Goal: Task Accomplishment & Management: Use online tool/utility

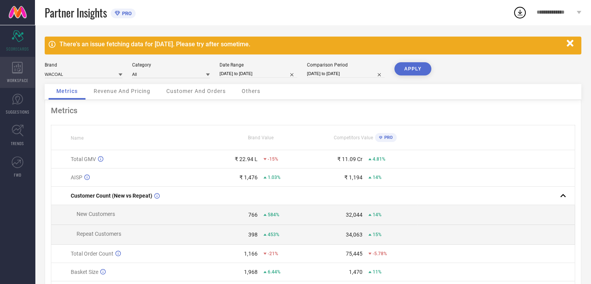
click at [19, 83] on span "WORKSPACE" at bounding box center [17, 80] width 21 height 6
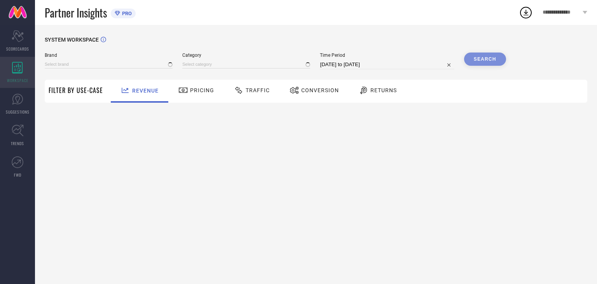
type input "WACOAL"
type input "All"
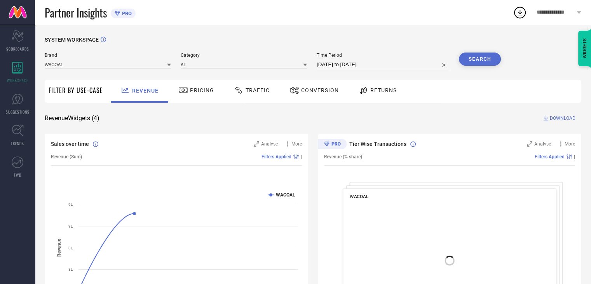
click at [258, 88] on span "Traffic" at bounding box center [258, 90] width 24 height 6
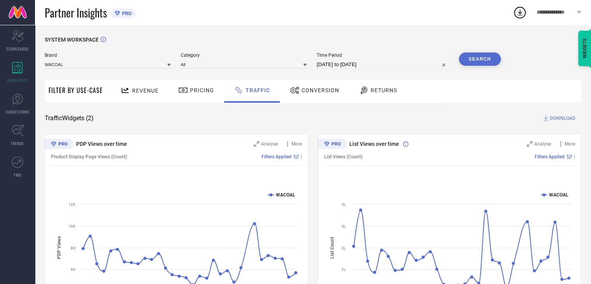
click at [320, 220] on div "List Views over time Analyse More List Views (Count) Filters Applied | Created …" at bounding box center [449, 231] width 263 height 194
select select "7"
select select "2025"
select select "8"
select select "2025"
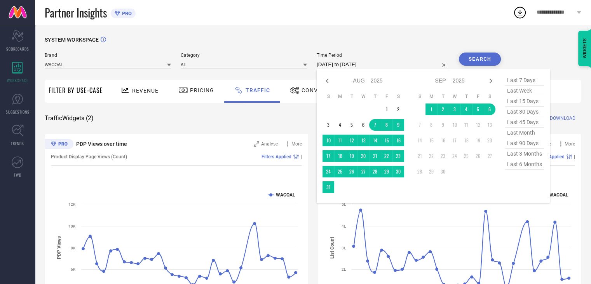
click at [358, 66] on input "[DATE] to [DATE]" at bounding box center [383, 64] width 133 height 9
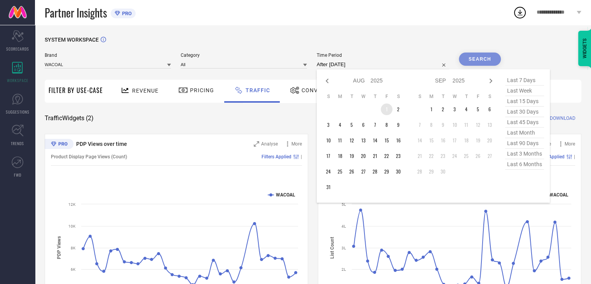
click at [386, 112] on td "1" at bounding box center [387, 109] width 12 height 12
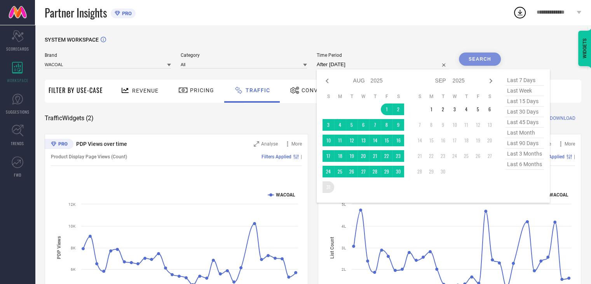
type input "[DATE] to [DATE]"
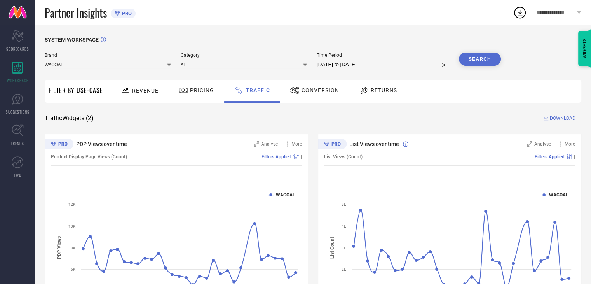
click at [478, 58] on button "Search" at bounding box center [480, 58] width 42 height 13
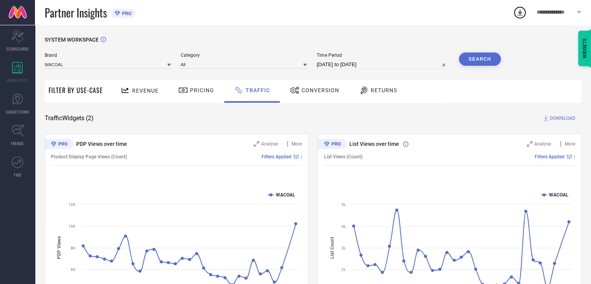
scroll to position [56, 0]
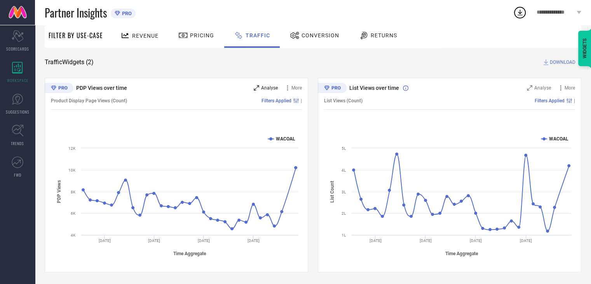
click at [263, 84] on div "Analyse" at bounding box center [266, 88] width 24 height 8
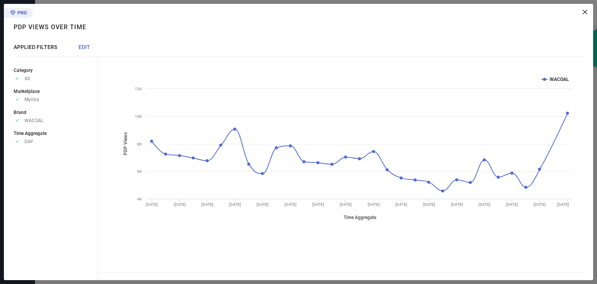
click at [585, 12] on icon at bounding box center [585, 12] width 5 height 5
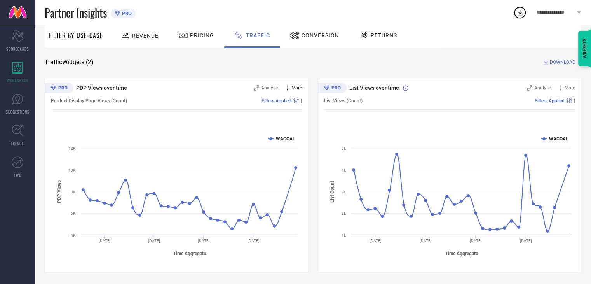
click at [288, 88] on icon at bounding box center [288, 88] width 8 height 8
click at [200, 127] on div "Created with Highcharts 9.3.3 Time Aggregate PDP Views WACOAL [DATE] [DATE] [DA…" at bounding box center [176, 195] width 251 height 148
click at [550, 62] on span "DOWNLOAD" at bounding box center [563, 62] width 26 height 8
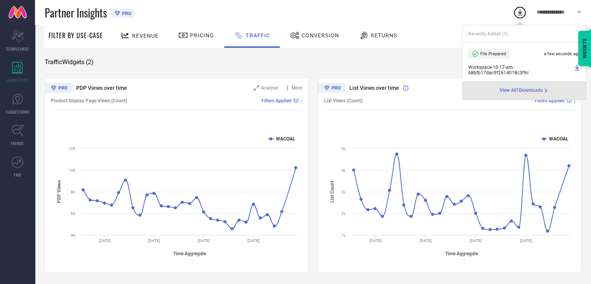
drag, startPoint x: 592, startPoint y: 94, endPoint x: 595, endPoint y: 72, distance: 22.0
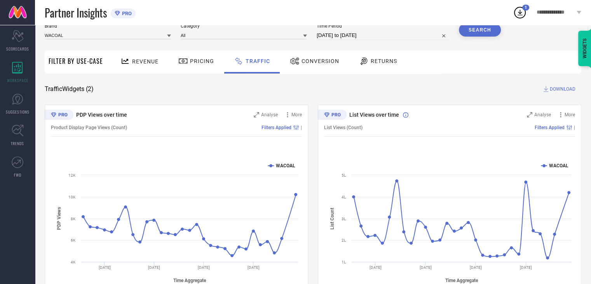
click at [258, 82] on div "SYSTEM WORKSPACE Brand WACOAL Category All Time Period [DATE] to [DATE] Search …" at bounding box center [313, 152] width 537 height 291
select select "7"
select select "2025"
select select "8"
select select "2025"
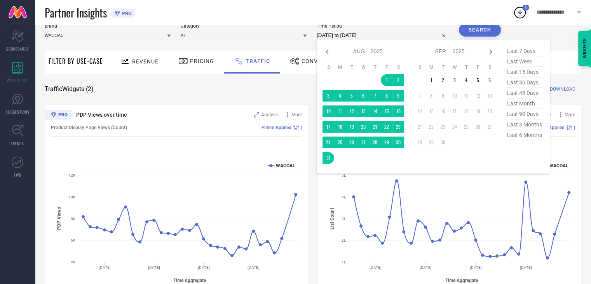
click at [371, 36] on input "[DATE] to [DATE]" at bounding box center [383, 35] width 133 height 9
click at [328, 56] on icon at bounding box center [327, 51] width 9 height 9
select select "6"
select select "2025"
select select "7"
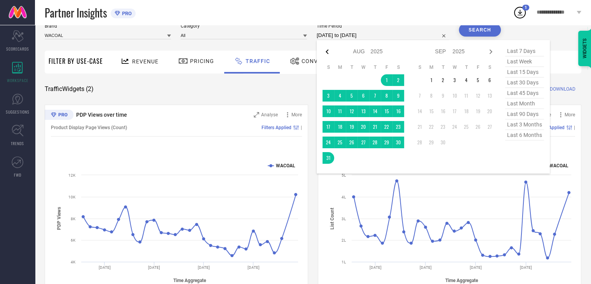
select select "2025"
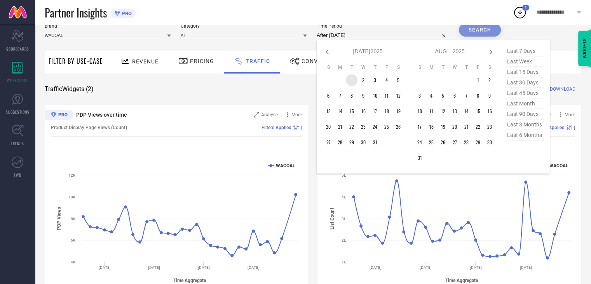
click at [354, 82] on td "1" at bounding box center [352, 80] width 12 height 12
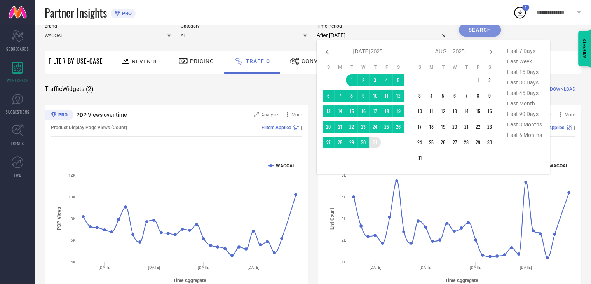
type input "[DATE] to [DATE]"
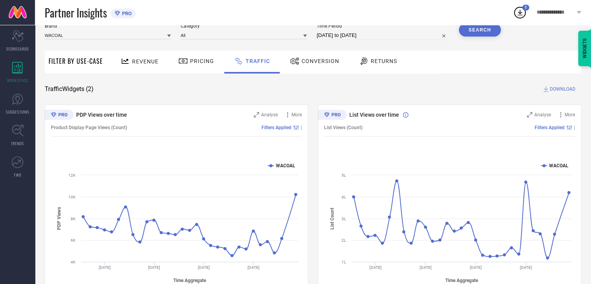
click at [475, 30] on button "Search" at bounding box center [480, 29] width 42 height 13
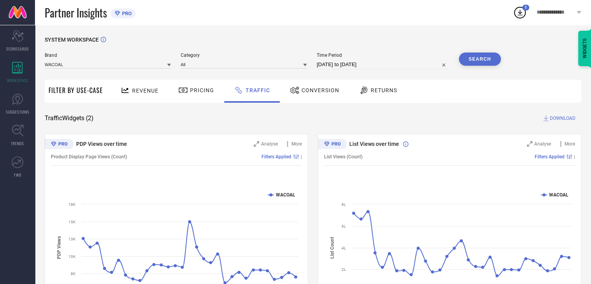
scroll to position [56, 0]
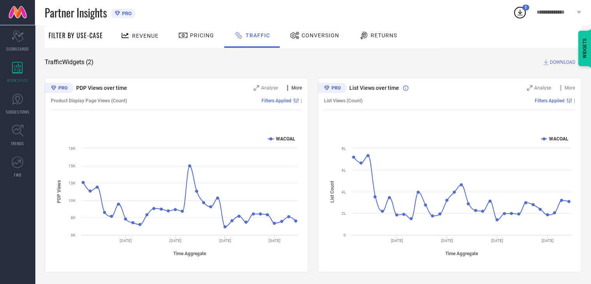
click at [290, 87] on icon at bounding box center [288, 88] width 8 height 8
click at [269, 79] on div "PDP Views over time Analyse More Add to emailer Product Display Page Views (Cou…" at bounding box center [176, 175] width 263 height 194
click at [565, 59] on span "DOWNLOAD" at bounding box center [563, 62] width 26 height 8
click at [518, 15] on icon at bounding box center [520, 13] width 5 height 6
click at [214, 54] on div "SYSTEM WORKSPACE Brand WACOAL Category All Time Period [DATE] to [DATE] Search …" at bounding box center [313, 126] width 537 height 291
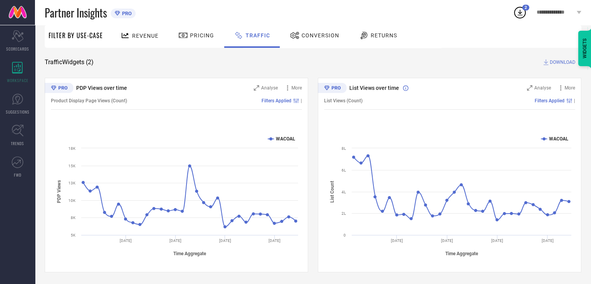
scroll to position [0, 0]
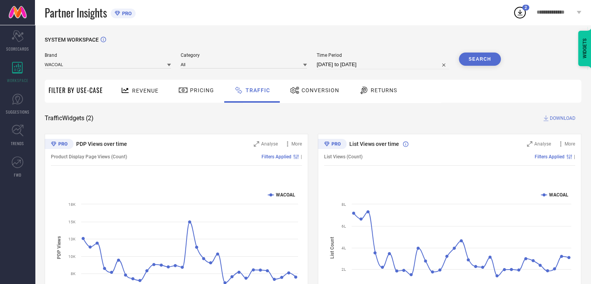
select select "6"
select select "2025"
select select "7"
select select "2025"
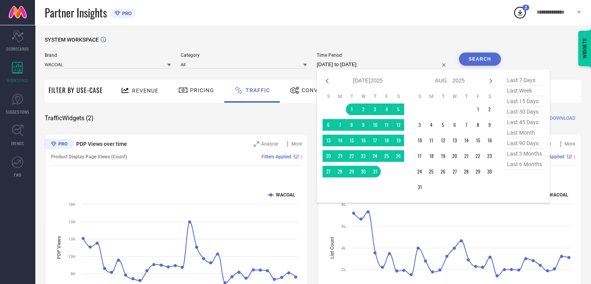
click at [352, 61] on input "[DATE] to [DATE]" at bounding box center [383, 64] width 133 height 9
click at [367, 81] on select "Jan Feb Mar Apr May Jun [DATE] Aug Sep Oct Nov Dec" at bounding box center [361, 80] width 17 height 11
click at [377, 77] on select "2015 2016 2017 2018 2019 2020 2021 2022 2023 2024 2025 2026 2027 2028 2029 2030…" at bounding box center [376, 80] width 12 height 11
select select "6"
select select "2024"
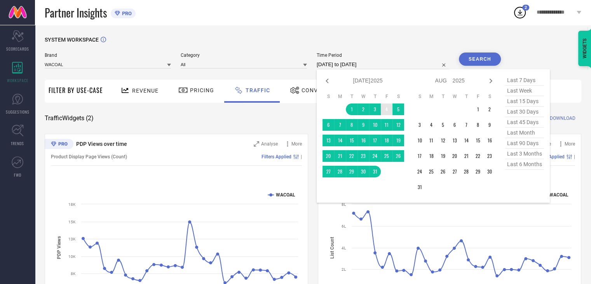
select select "7"
select select "2024"
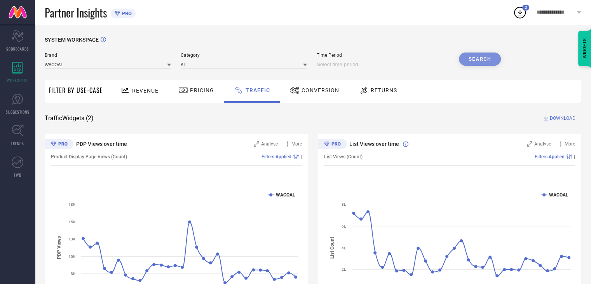
click at [356, 59] on div "Time Period" at bounding box center [383, 60] width 133 height 17
select select "8"
select select "2025"
select select "9"
select select "2025"
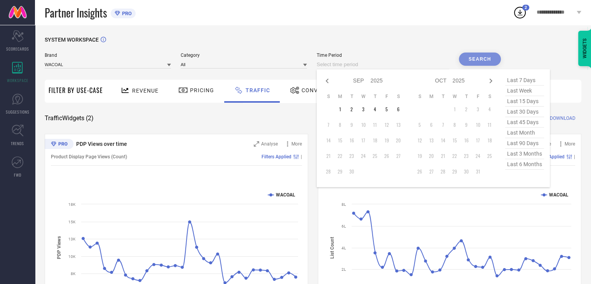
click at [352, 65] on input at bounding box center [383, 64] width 133 height 9
click at [326, 80] on icon at bounding box center [327, 80] width 9 height 9
select select "7"
select select "2025"
select select "8"
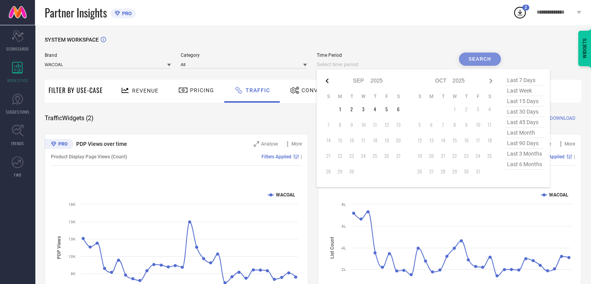
select select "2025"
click at [326, 80] on icon at bounding box center [327, 80] width 9 height 9
select select "5"
select select "2025"
select select "6"
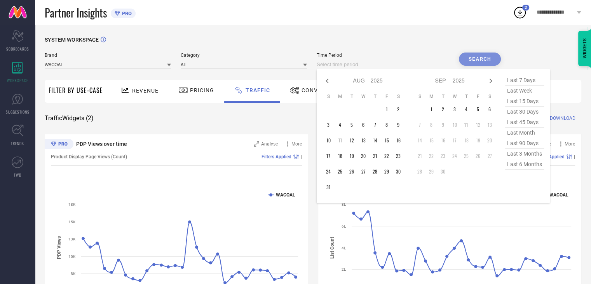
select select "2025"
click at [326, 80] on icon at bounding box center [327, 80] width 9 height 9
select select "4"
select select "2025"
select select "5"
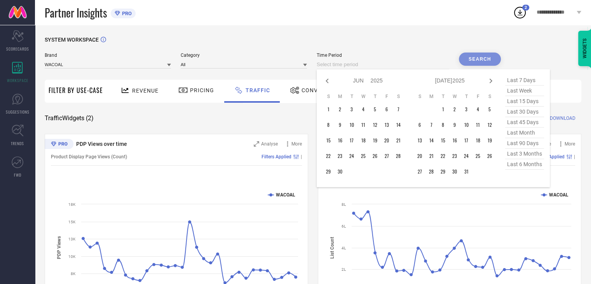
select select "2025"
click at [326, 80] on icon at bounding box center [327, 80] width 9 height 9
select select "3"
select select "2025"
select select "4"
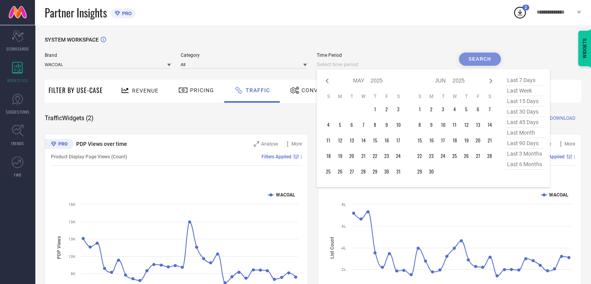
select select "2025"
click at [326, 80] on icon at bounding box center [327, 80] width 9 height 9
select select "2"
select select "2025"
select select "3"
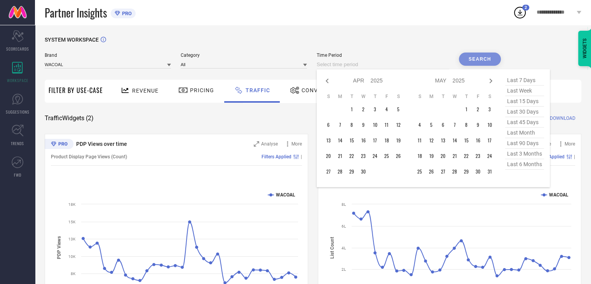
select select "2025"
click at [326, 80] on icon at bounding box center [327, 80] width 9 height 9
select select "1"
select select "2025"
select select "2"
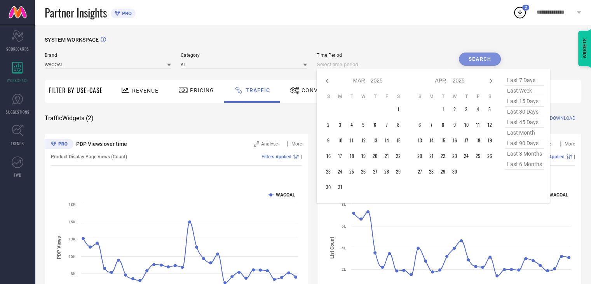
select select "2025"
click at [326, 80] on icon at bounding box center [327, 80] width 9 height 9
select select "2025"
select select "1"
select select "2025"
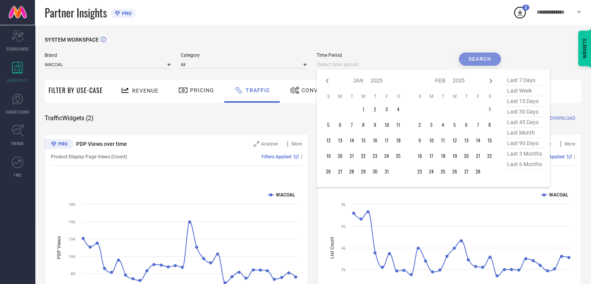
click at [326, 80] on icon at bounding box center [327, 80] width 9 height 9
select select "11"
select select "2024"
select select "2025"
click at [326, 80] on icon at bounding box center [327, 80] width 9 height 9
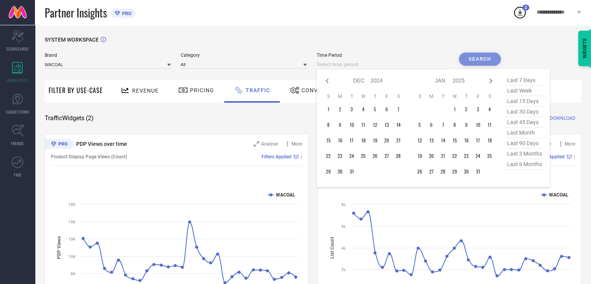
select select "10"
select select "2024"
select select "11"
select select "2024"
click at [326, 80] on icon at bounding box center [327, 80] width 9 height 9
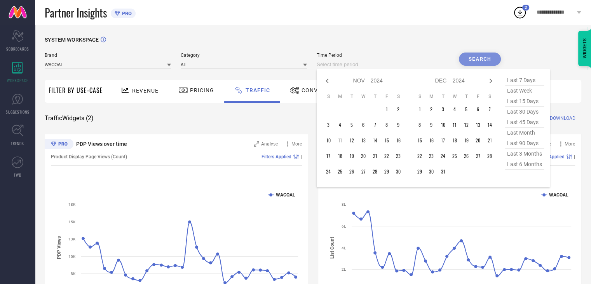
select select "9"
select select "2024"
select select "10"
select select "2024"
click at [326, 80] on icon at bounding box center [327, 80] width 9 height 9
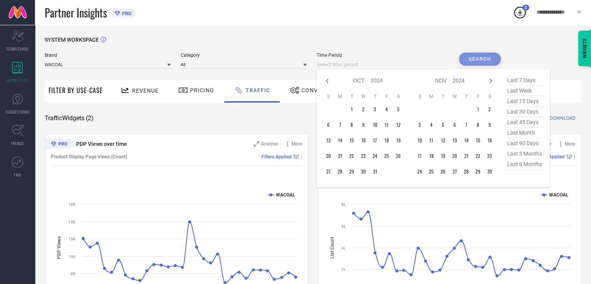
select select "8"
select select "2024"
select select "9"
select select "2024"
click at [326, 80] on icon at bounding box center [327, 80] width 9 height 9
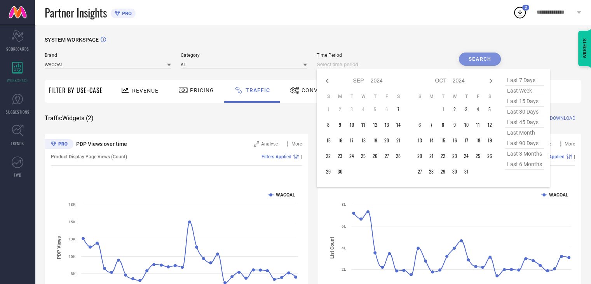
select select "7"
select select "2024"
select select "8"
select select "2024"
click at [360, 61] on input at bounding box center [383, 64] width 133 height 9
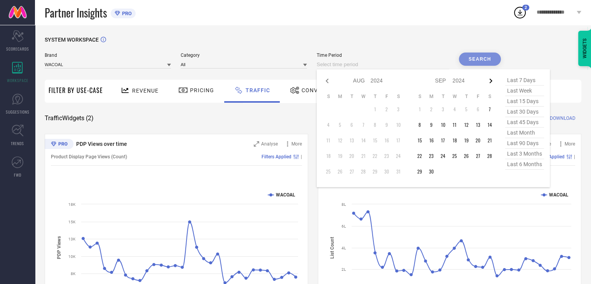
click at [493, 82] on icon at bounding box center [490, 80] width 9 height 9
select select "8"
select select "2024"
select select "9"
select select "2024"
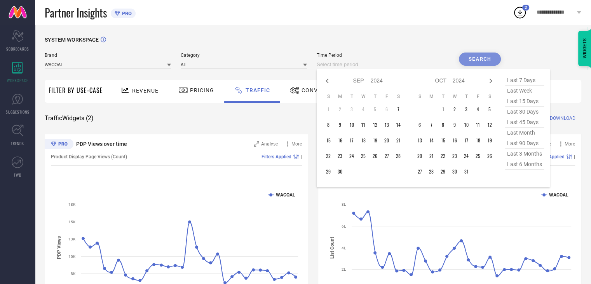
click at [493, 82] on icon at bounding box center [490, 80] width 9 height 9
select select "9"
select select "2024"
select select "10"
select select "2024"
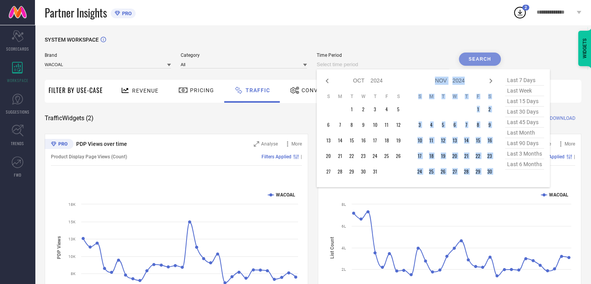
click at [493, 82] on icon at bounding box center [490, 80] width 9 height 9
select select "10"
select select "2024"
select select "11"
select select "2024"
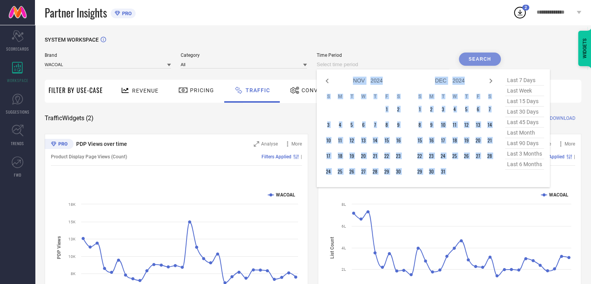
click at [493, 82] on icon at bounding box center [490, 80] width 9 height 9
select select "11"
select select "2024"
select select "2025"
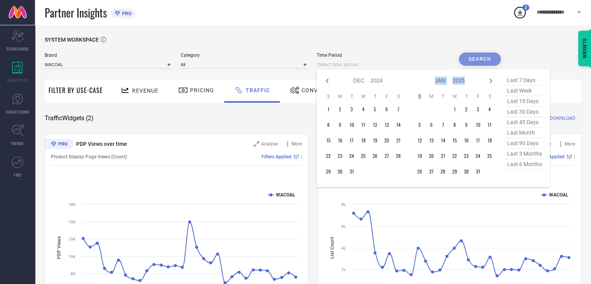
click at [493, 82] on icon at bounding box center [490, 80] width 9 height 9
select select "2025"
select select "1"
select select "2025"
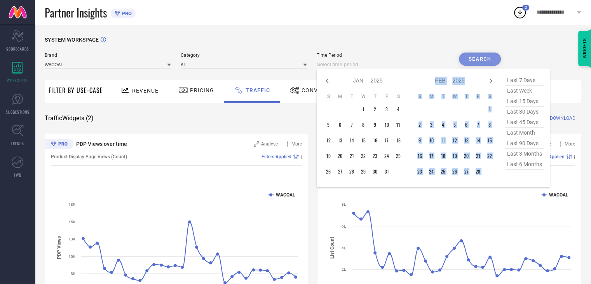
click at [493, 82] on icon at bounding box center [490, 80] width 9 height 9
select select "1"
select select "2025"
select select "2"
select select "2025"
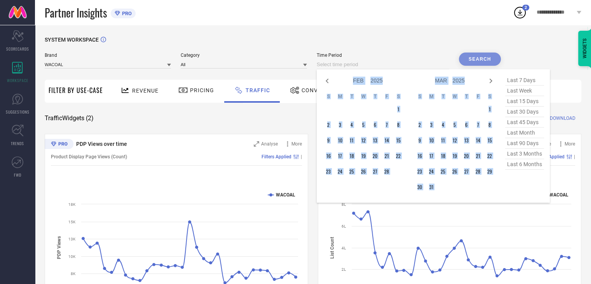
click at [493, 82] on icon at bounding box center [490, 80] width 9 height 9
select select "2"
select select "2025"
select select "3"
select select "2025"
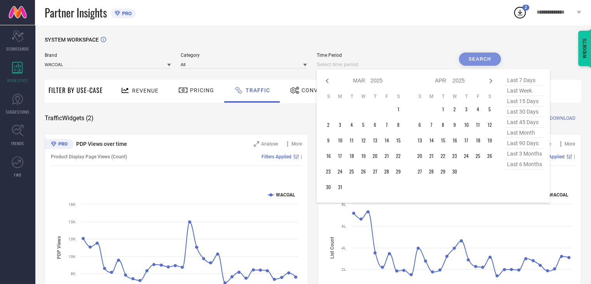
click at [375, 49] on div "SYSTEM WORKSPACE" at bounding box center [313, 45] width 537 height 16
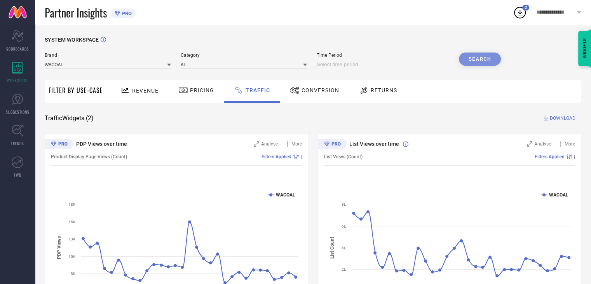
select select "8"
select select "2025"
select select "9"
select select "2025"
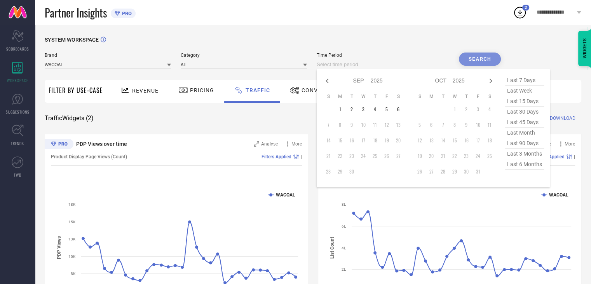
click at [336, 65] on input at bounding box center [383, 64] width 133 height 9
click at [491, 77] on icon at bounding box center [490, 80] width 9 height 9
select select "9"
select select "2025"
select select "10"
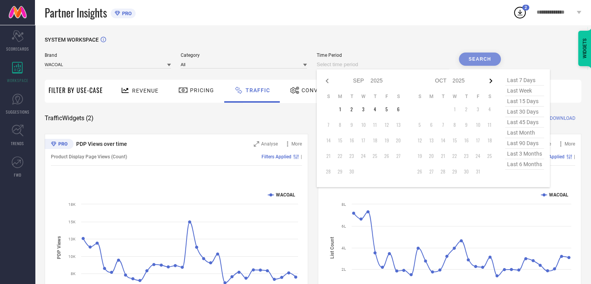
select select "2025"
click at [491, 77] on icon at bounding box center [490, 80] width 9 height 9
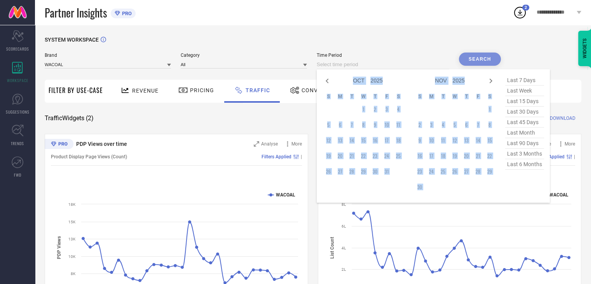
select select "10"
select select "2025"
select select "11"
select select "2025"
click at [491, 77] on icon at bounding box center [490, 80] width 9 height 9
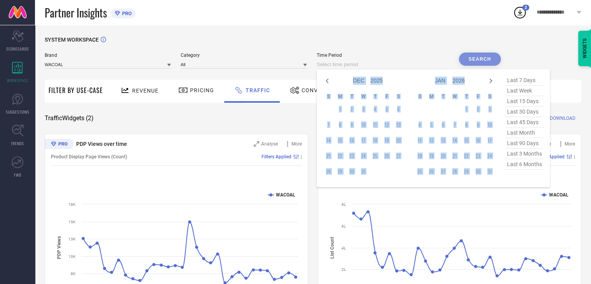
click at [491, 77] on icon at bounding box center [490, 80] width 9 height 9
select select "2026"
select select "1"
select select "2026"
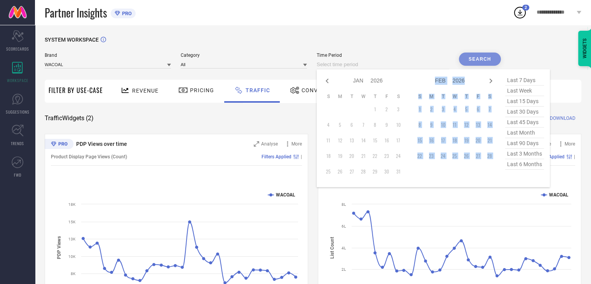
click at [491, 77] on icon at bounding box center [490, 80] width 9 height 9
select select "1"
select select "2026"
select select "2"
select select "2026"
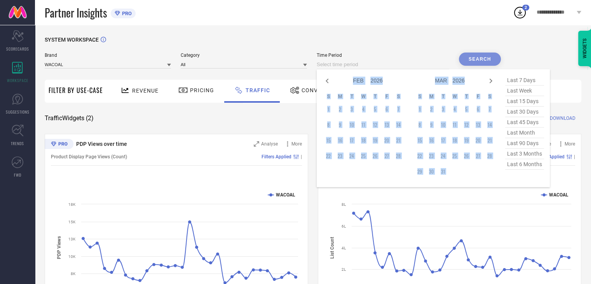
click at [491, 77] on icon at bounding box center [490, 80] width 9 height 9
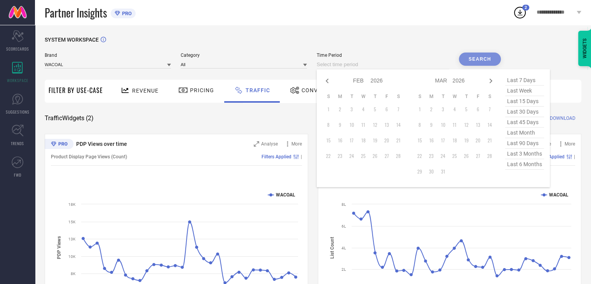
select select "2"
select select "2026"
select select "3"
select select "2026"
click at [328, 81] on icon at bounding box center [327, 81] width 3 height 5
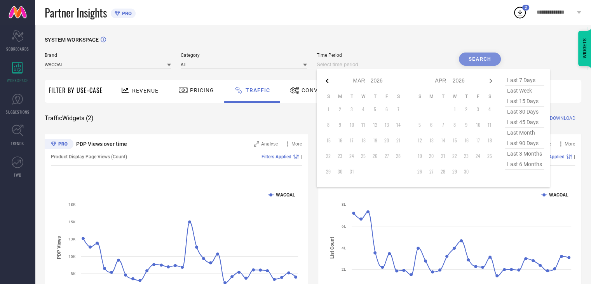
select select "1"
select select "2026"
select select "2"
select select "2026"
click at [328, 81] on icon at bounding box center [327, 81] width 3 height 5
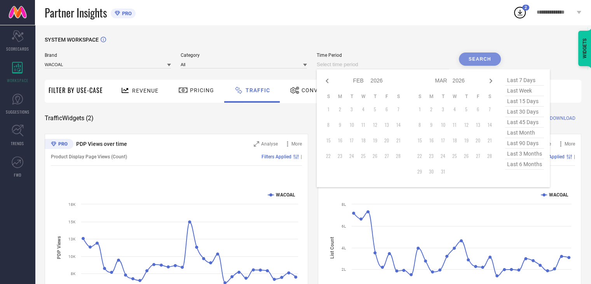
select select "2026"
select select "1"
select select "2026"
click at [328, 81] on icon at bounding box center [327, 81] width 3 height 5
select select "11"
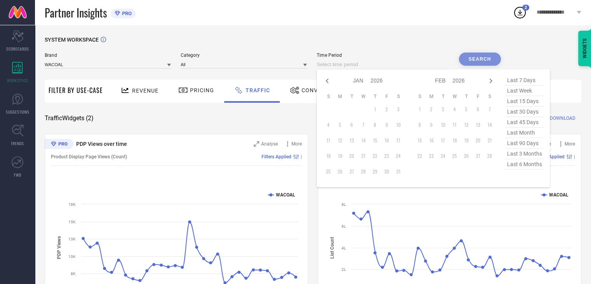
select select "2025"
select select "2026"
click at [328, 81] on icon at bounding box center [327, 81] width 3 height 5
select select "8"
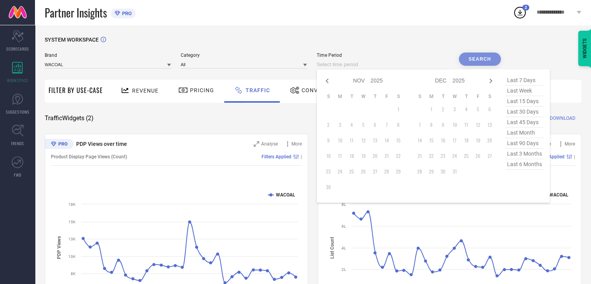
select select "2025"
select select "9"
select select "2025"
click at [328, 81] on icon at bounding box center [327, 81] width 3 height 5
select select "6"
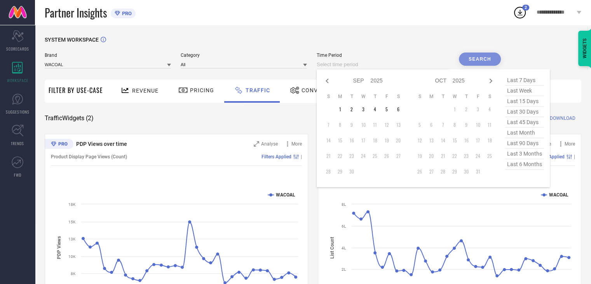
select select "2025"
select select "7"
select select "2025"
click at [328, 81] on icon at bounding box center [327, 81] width 3 height 5
select select "5"
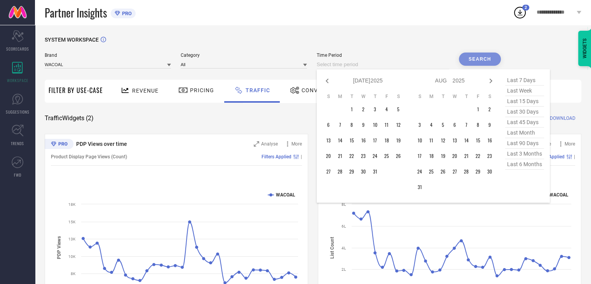
select select "2025"
select select "6"
select select "2025"
click at [326, 113] on td "1" at bounding box center [329, 109] width 12 height 12
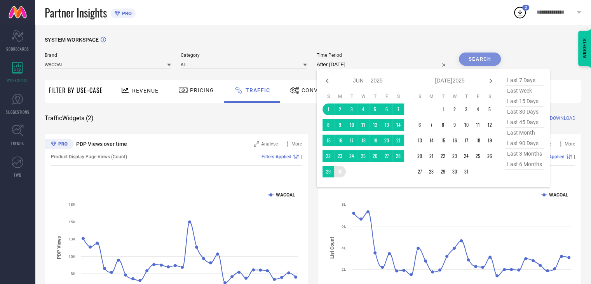
type input "[DATE] to [DATE]"
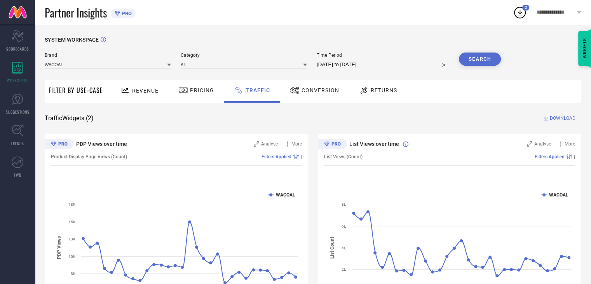
click at [485, 64] on button "Search" at bounding box center [480, 58] width 42 height 13
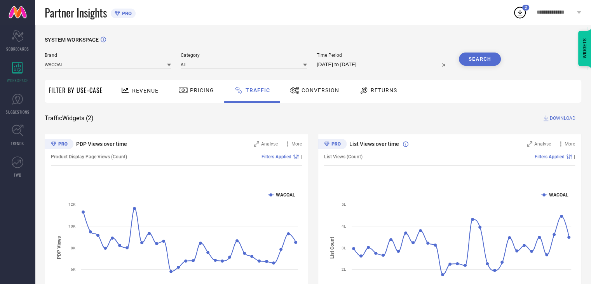
click at [557, 116] on span "DOWNLOAD" at bounding box center [563, 118] width 26 height 8
